Goal: Task Accomplishment & Management: Use online tool/utility

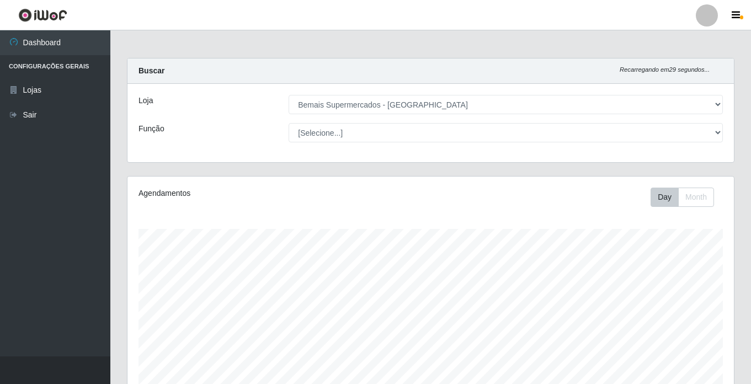
select select "250"
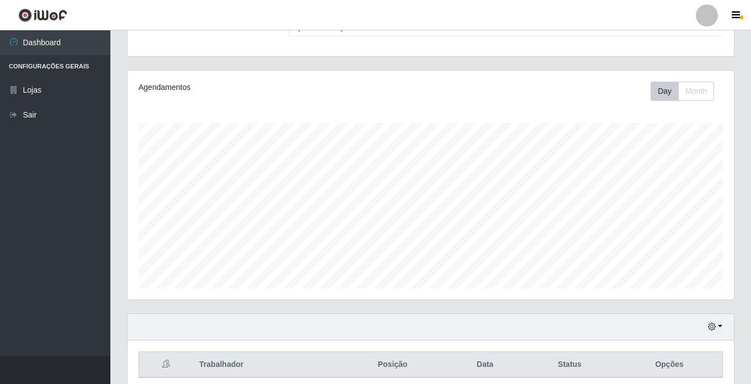
scroll to position [152, 0]
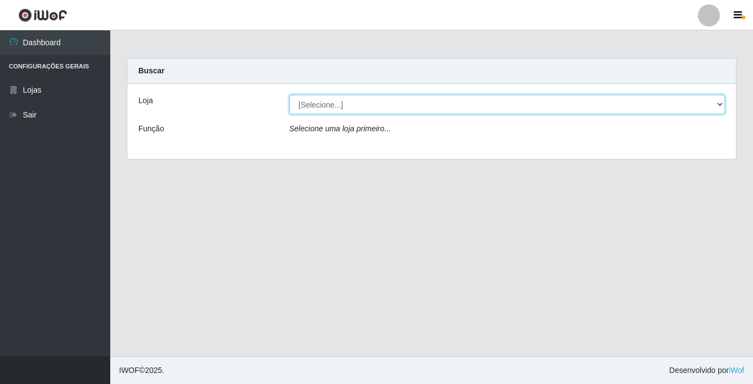
click at [348, 105] on select "[Selecione...] Bemais Supermercados - [GEOGRAPHIC_DATA]" at bounding box center [508, 104] width 436 height 19
select select "250"
click at [290, 95] on select "[Selecione...] Bemais Supermercados - [GEOGRAPHIC_DATA]" at bounding box center [508, 104] width 436 height 19
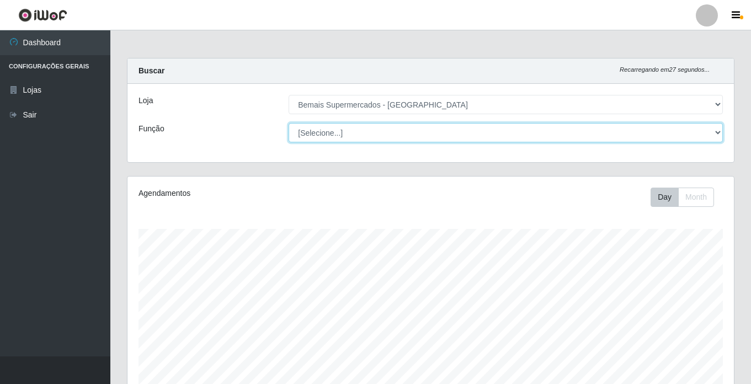
click at [366, 124] on select "[Selecione...] ASG ASG + ASG ++ Auxiliar de Estacionamento Auxiliar de Estacion…" at bounding box center [505, 132] width 434 height 19
select select "72"
click at [288, 123] on select "[Selecione...] ASG ASG + ASG ++ Auxiliar de Estacionamento Auxiliar de Estacion…" at bounding box center [505, 132] width 434 height 19
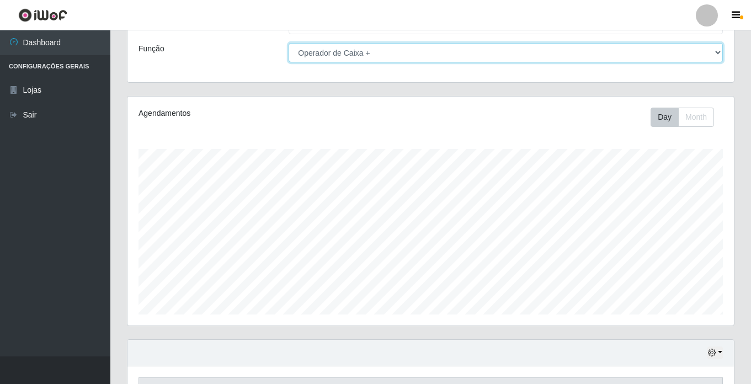
scroll to position [152, 0]
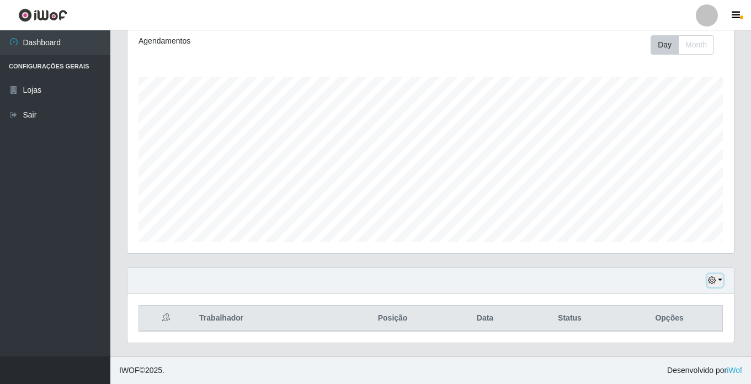
click at [710, 281] on icon "button" at bounding box center [712, 280] width 8 height 8
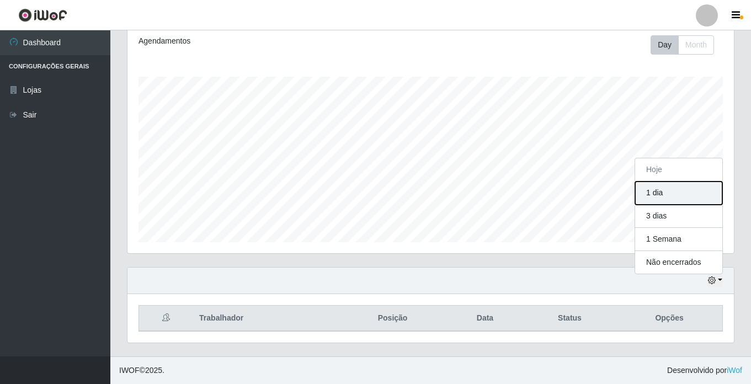
click at [662, 203] on button "1 dia" at bounding box center [678, 192] width 87 height 23
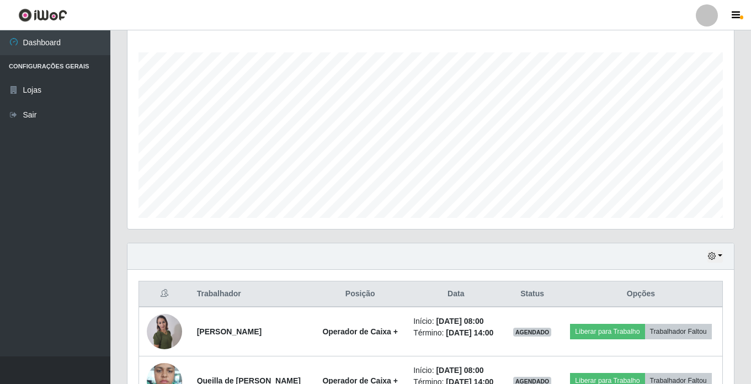
scroll to position [382, 0]
